Goal: Transaction & Acquisition: Purchase product/service

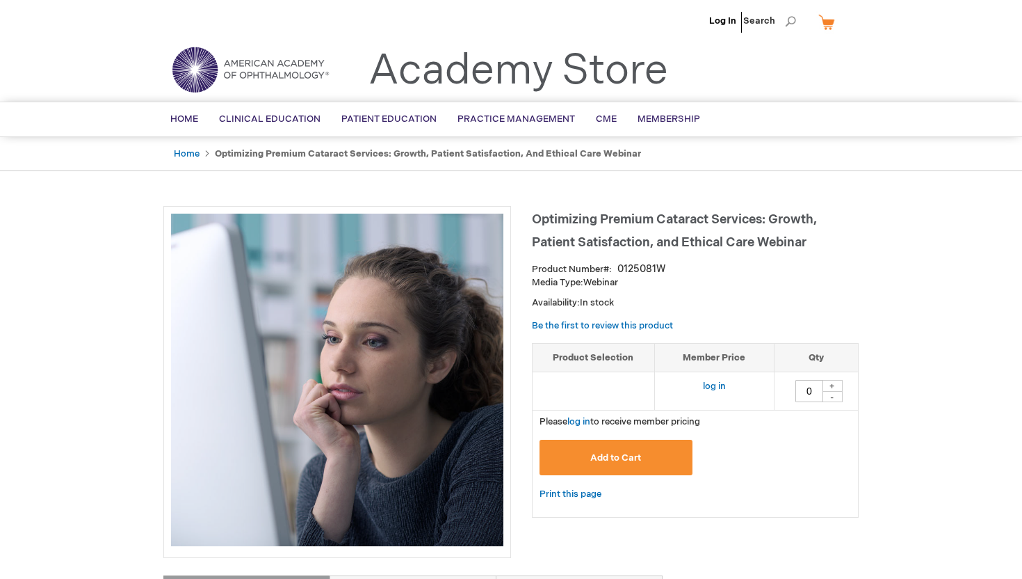
click at [627, 455] on span "Add to Cart" at bounding box center [615, 457] width 51 height 11
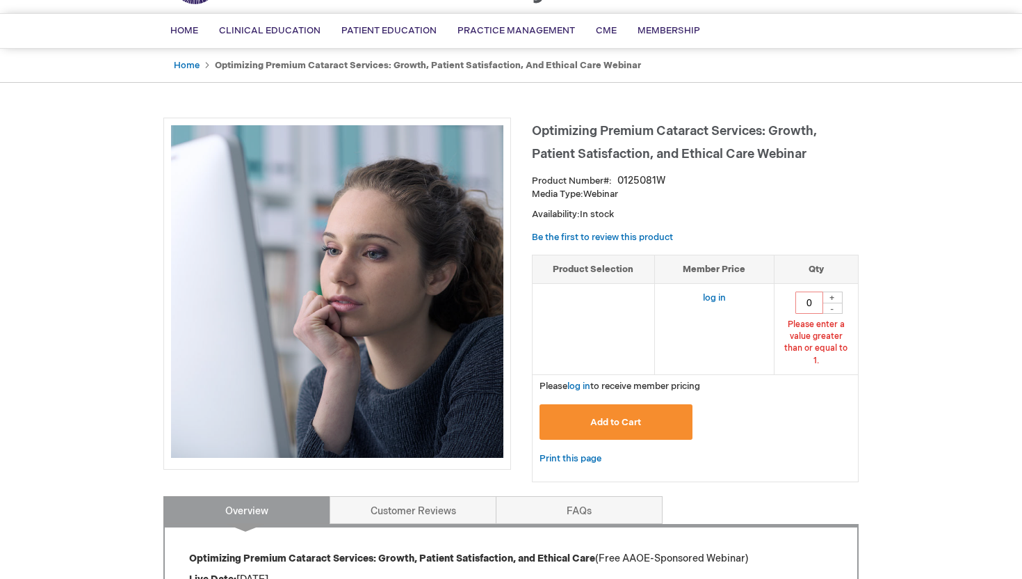
scroll to position [90, 0]
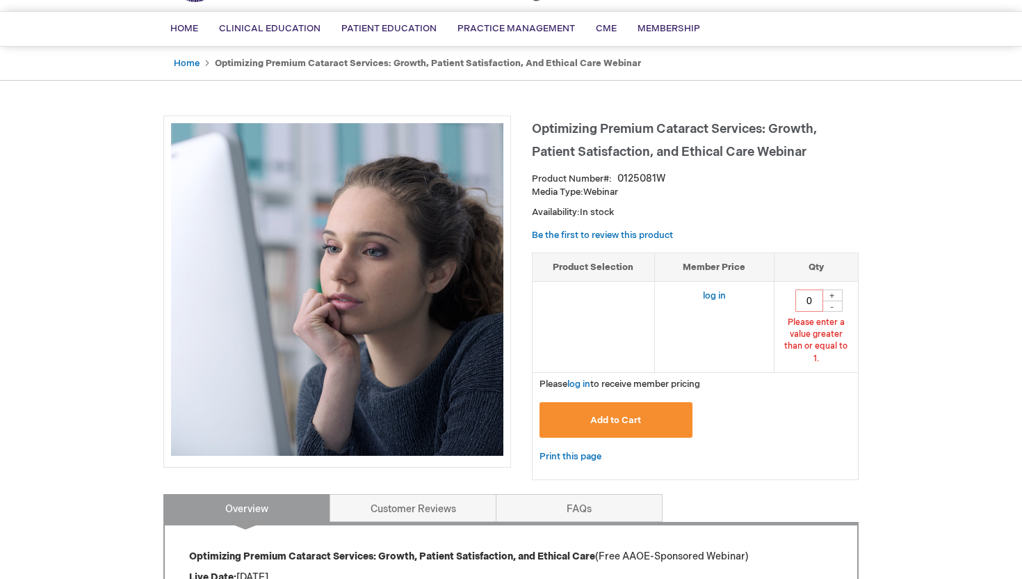
click at [835, 294] on div "+" at bounding box center [832, 295] width 21 height 12
type input "1"
click at [639, 402] on button "Add to Cart" at bounding box center [616, 419] width 153 height 35
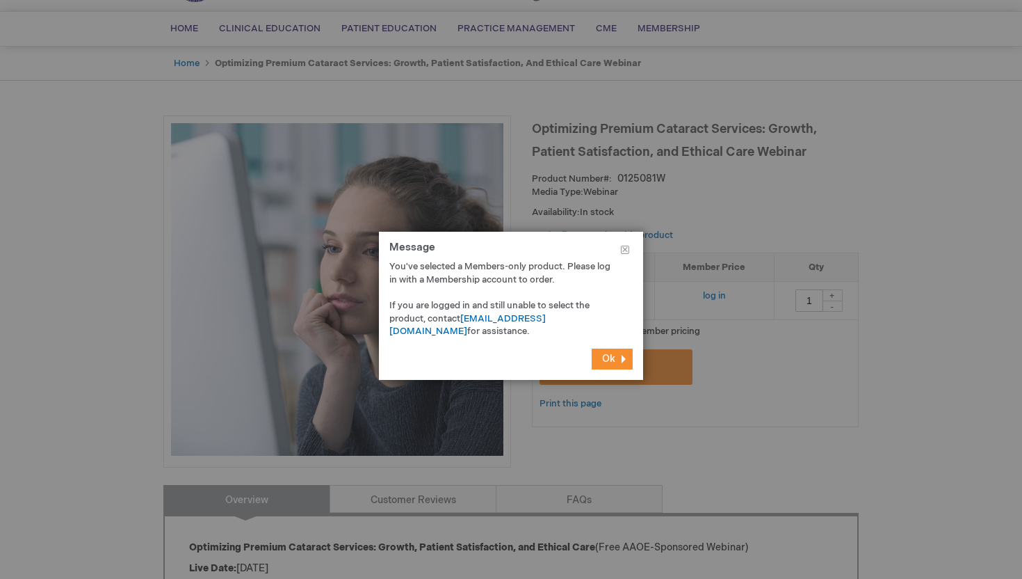
click at [610, 355] on span "Ok" at bounding box center [608, 359] width 13 height 12
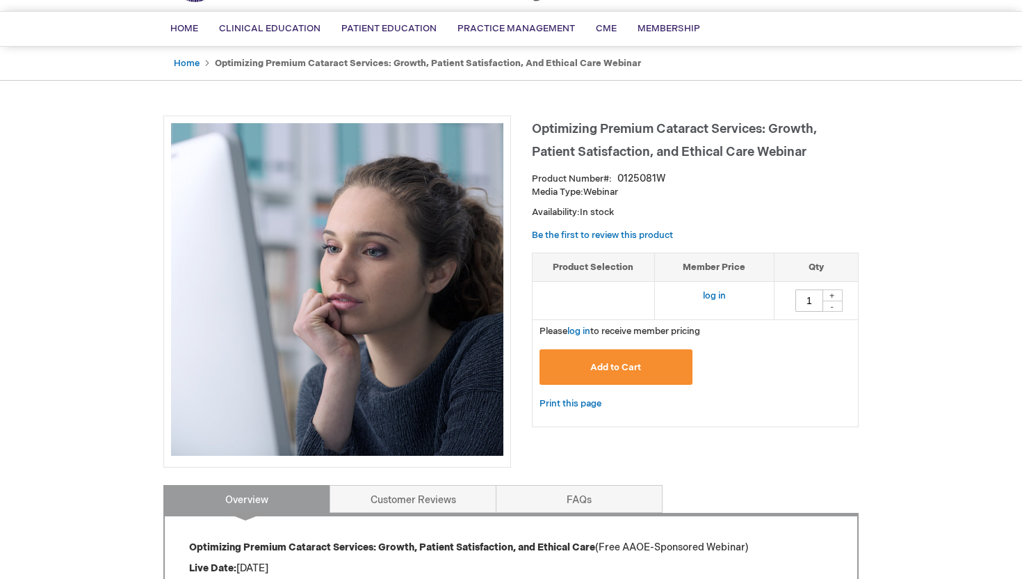
scroll to position [0, 0]
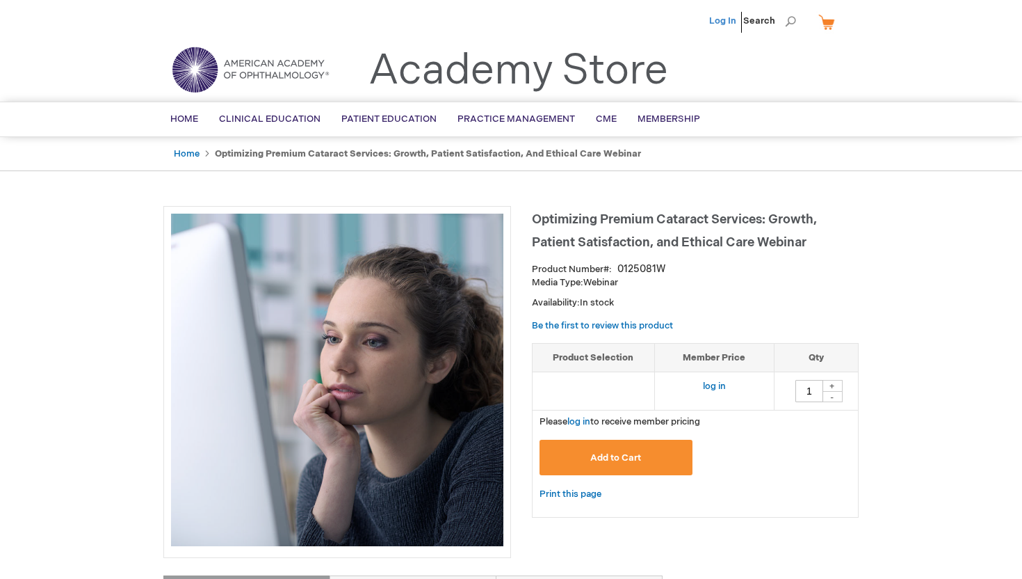
click at [723, 24] on link "Log In" at bounding box center [722, 20] width 27 height 11
click at [838, 383] on div "+" at bounding box center [832, 386] width 21 height 12
type input "1"
click at [627, 459] on span "Add to Cart" at bounding box center [615, 457] width 51 height 11
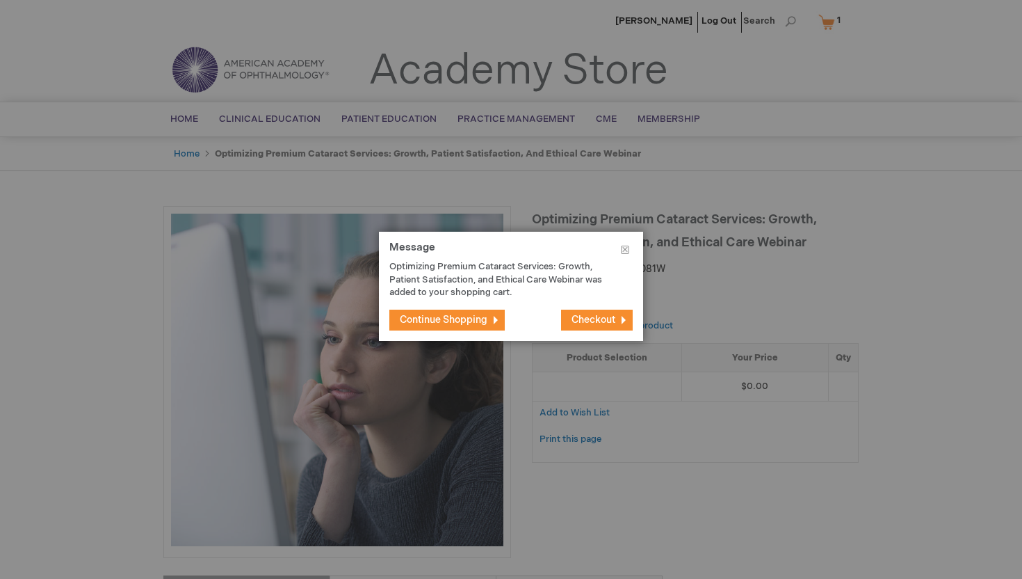
click at [604, 316] on span "Checkout" at bounding box center [594, 320] width 44 height 12
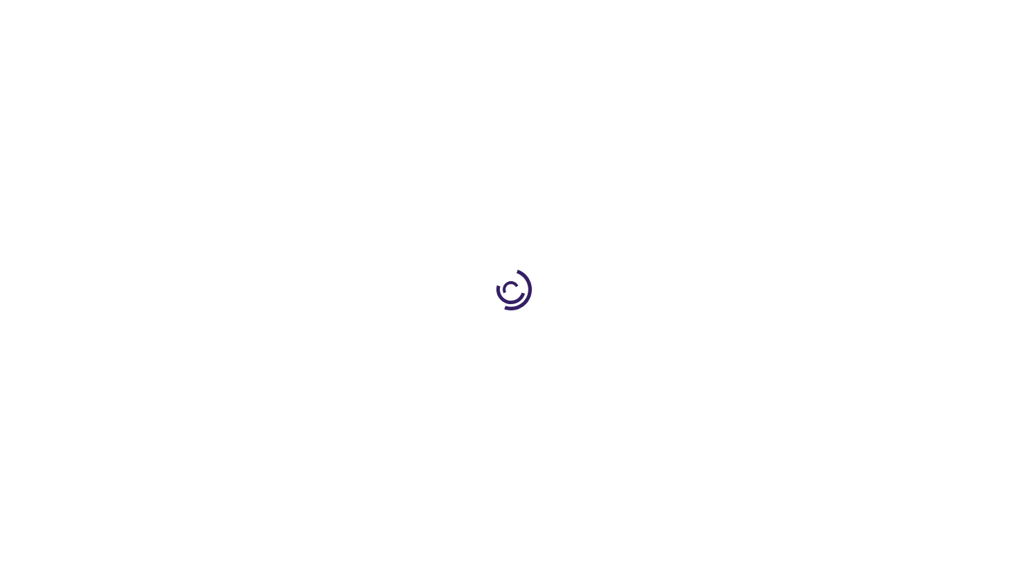
select select "US"
select select "12"
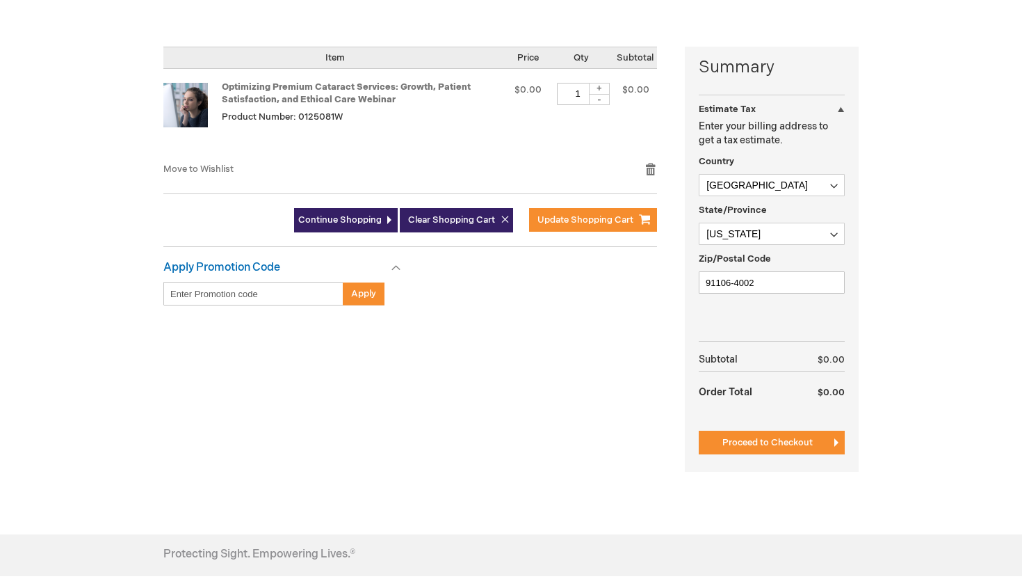
scroll to position [387, 0]
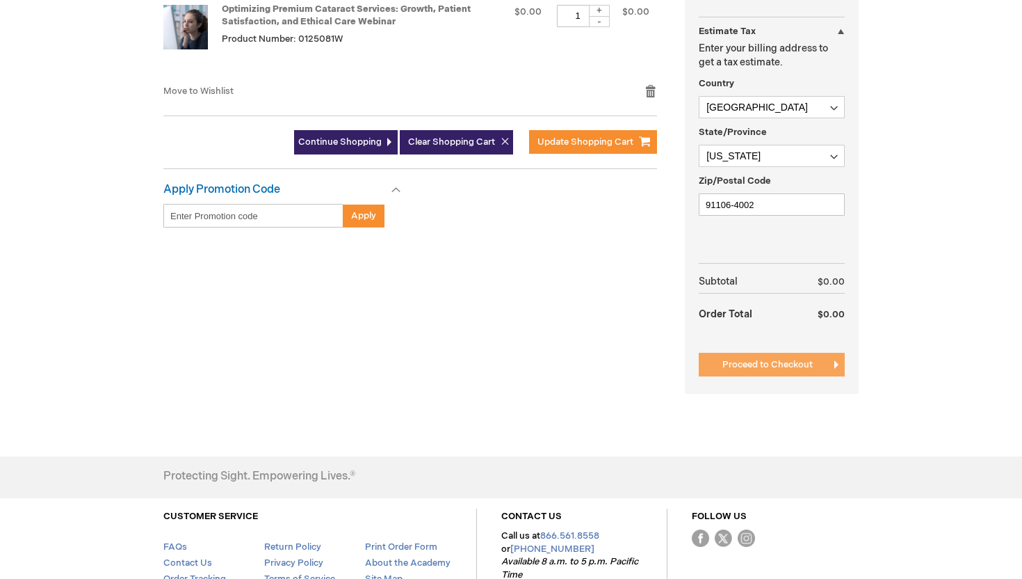
click at [794, 360] on span "Proceed to Checkout" at bounding box center [768, 364] width 90 height 11
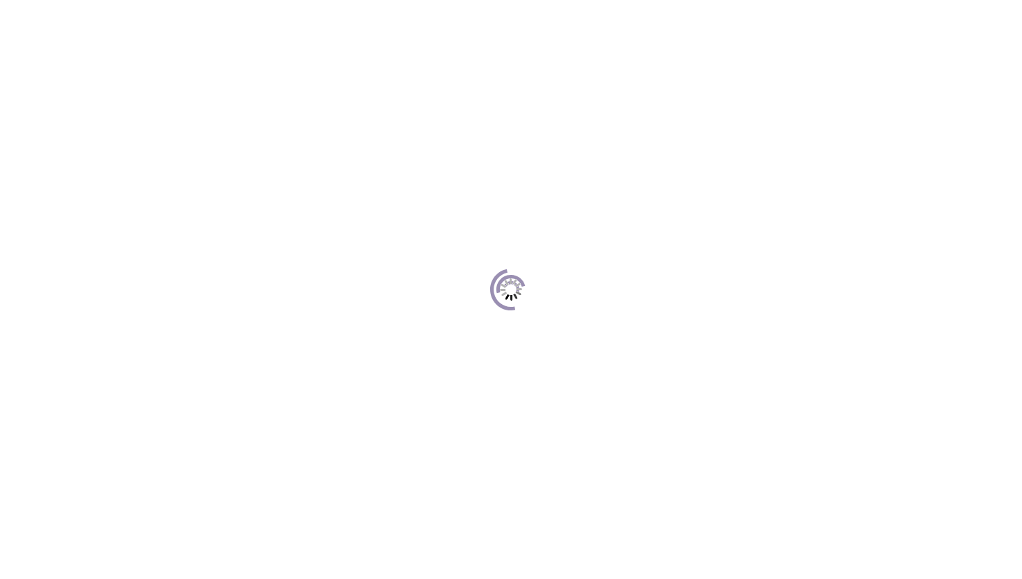
scroll to position [191, 0]
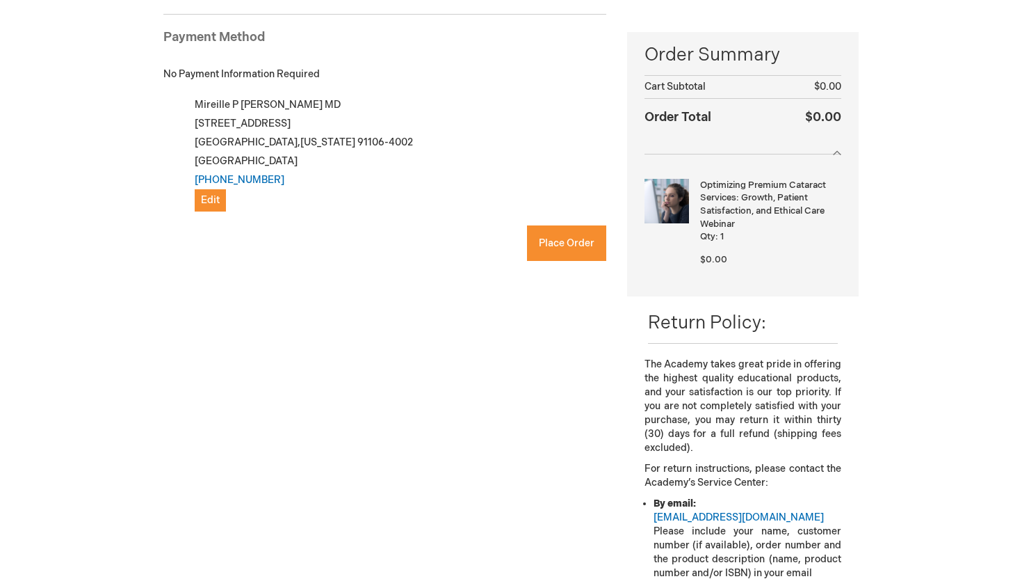
checkbox input "true"
click at [575, 243] on span "Place Order" at bounding box center [567, 243] width 56 height 12
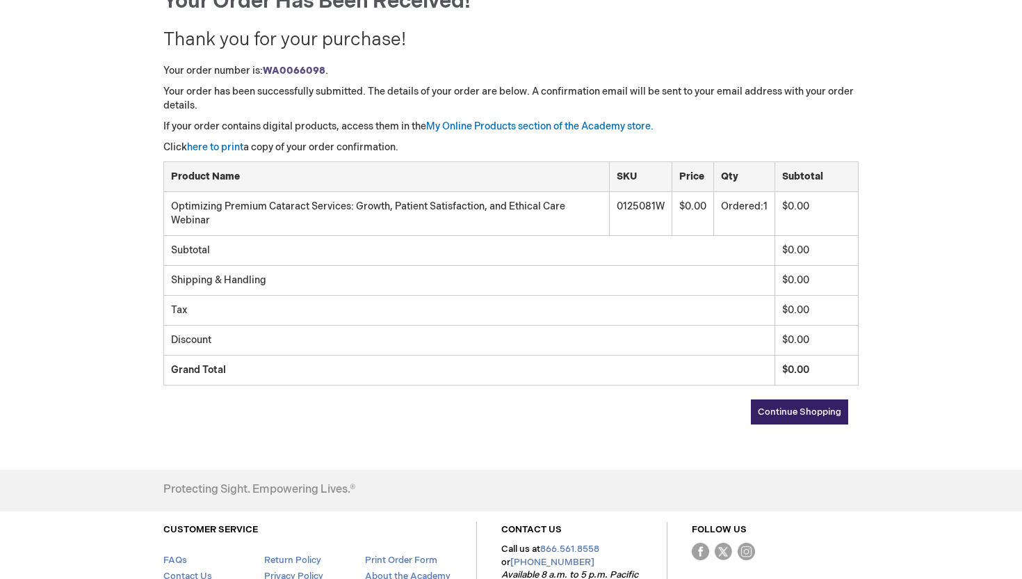
scroll to position [187, 0]
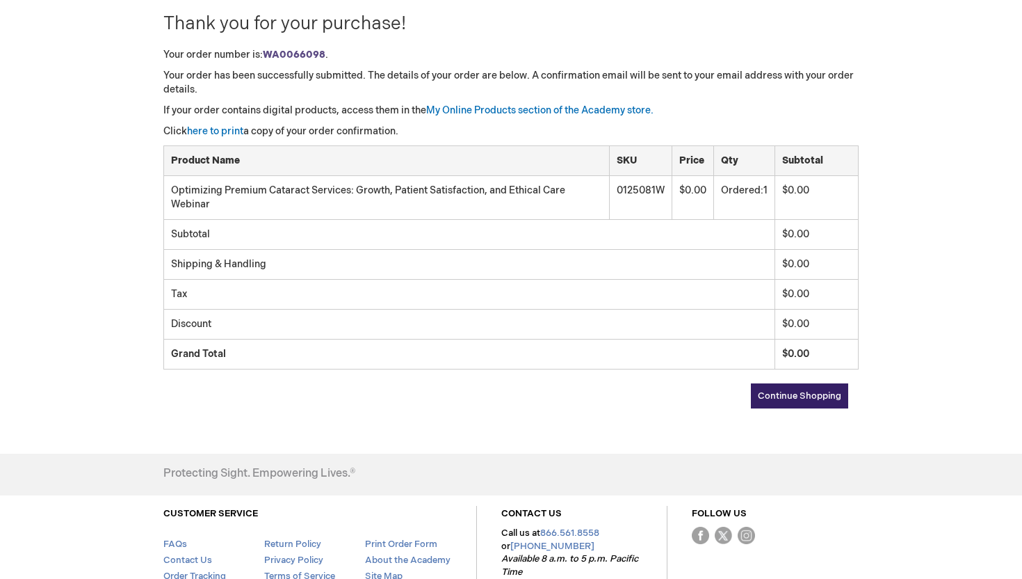
click at [791, 394] on span "Continue Shopping" at bounding box center [799, 395] width 83 height 11
